Goal: Check status: Check status

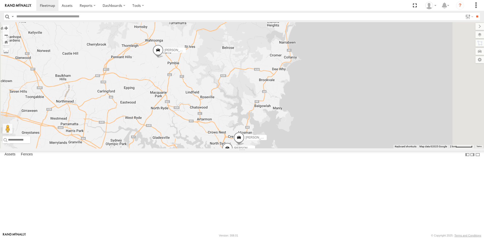
drag, startPoint x: 348, startPoint y: 184, endPoint x: 330, endPoint y: 161, distance: 29.2
click at [330, 149] on div "[PERSON_NAME] - EJV 51D [PERSON_NAME] - FBU 10A [PERSON_NAME] - EJV 51E 2" at bounding box center [242, 85] width 484 height 126
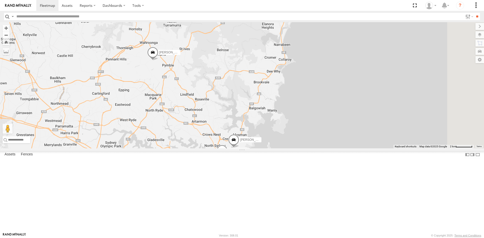
drag, startPoint x: 331, startPoint y: 155, endPoint x: 325, endPoint y: 157, distance: 6.5
click at [325, 149] on div "[PERSON_NAME] - EJV 51D [PERSON_NAME] - FBU 10A [PERSON_NAME] - EJV 51E 2" at bounding box center [242, 85] width 484 height 126
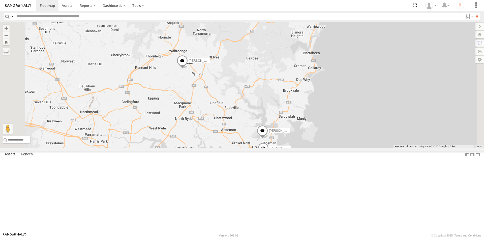
click at [0, 0] on span at bounding box center [0, 0] width 0 height 0
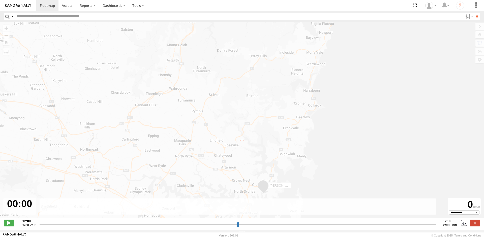
type input "**********"
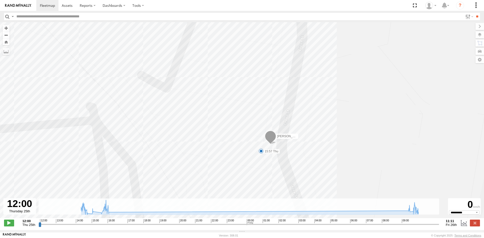
drag, startPoint x: 286, startPoint y: 181, endPoint x: 286, endPoint y: 126, distance: 55.7
click at [286, 126] on div "Dan - EJV 51E 14:22 Thu 14:42 Thu 15:02 Thu 15:37 Thu 15:40 Thu 15:43 Thu 15:55…" at bounding box center [242, 122] width 484 height 201
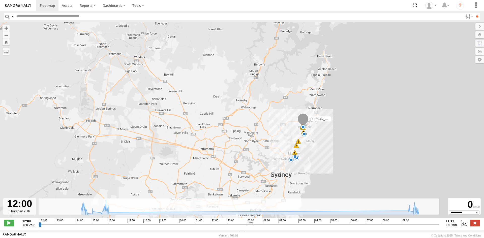
click at [471, 224] on label at bounding box center [475, 223] width 10 height 7
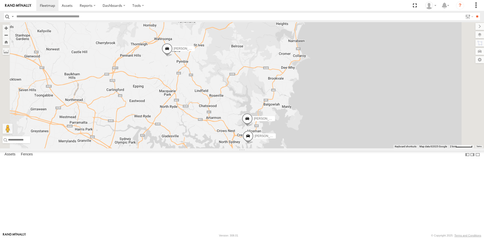
drag, startPoint x: 357, startPoint y: 111, endPoint x: 339, endPoint y: 97, distance: 22.6
click at [339, 97] on div "Ryan - FBU 10A Dan - EJV 51E Peter - EJV 51D 2" at bounding box center [242, 85] width 484 height 126
